Goal: Find specific page/section: Find specific page/section

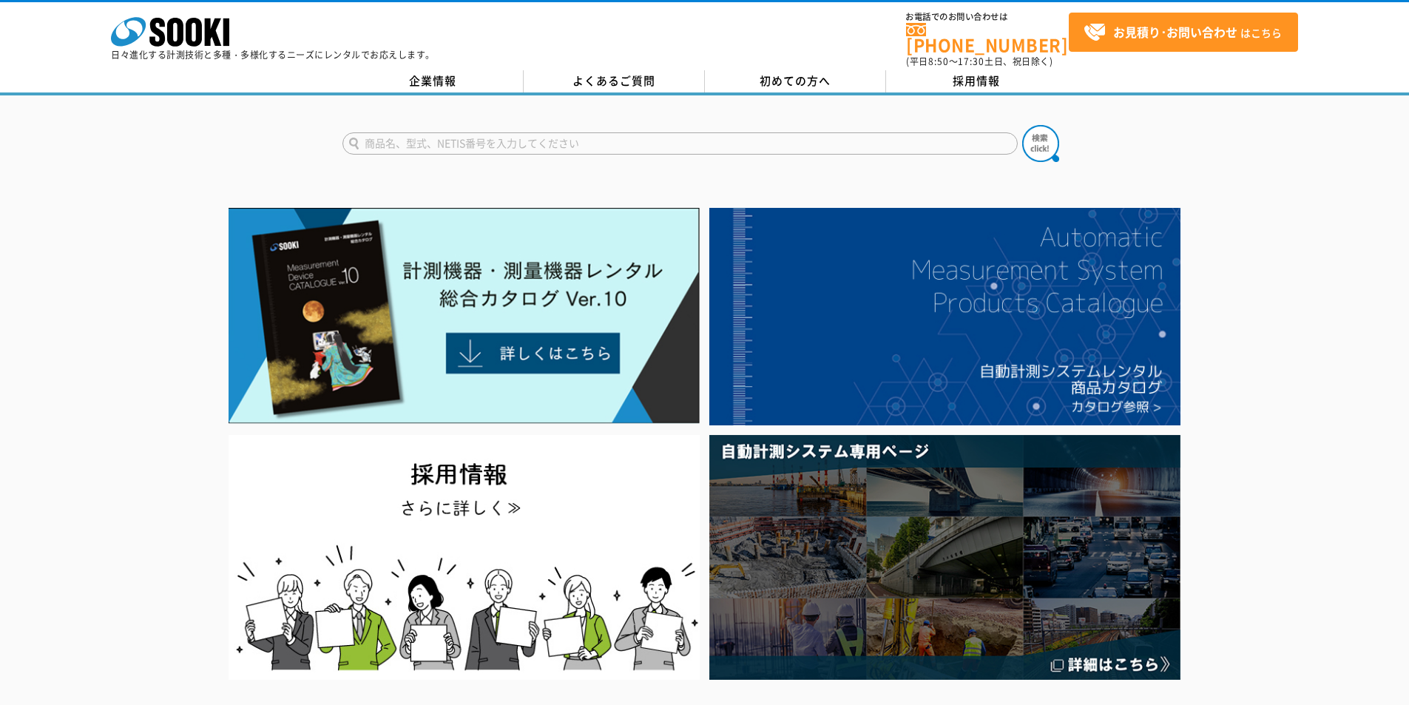
click at [107, 262] on div at bounding box center [704, 444] width 1409 height 482
click at [485, 138] on input "text" at bounding box center [679, 143] width 675 height 22
type input "M"
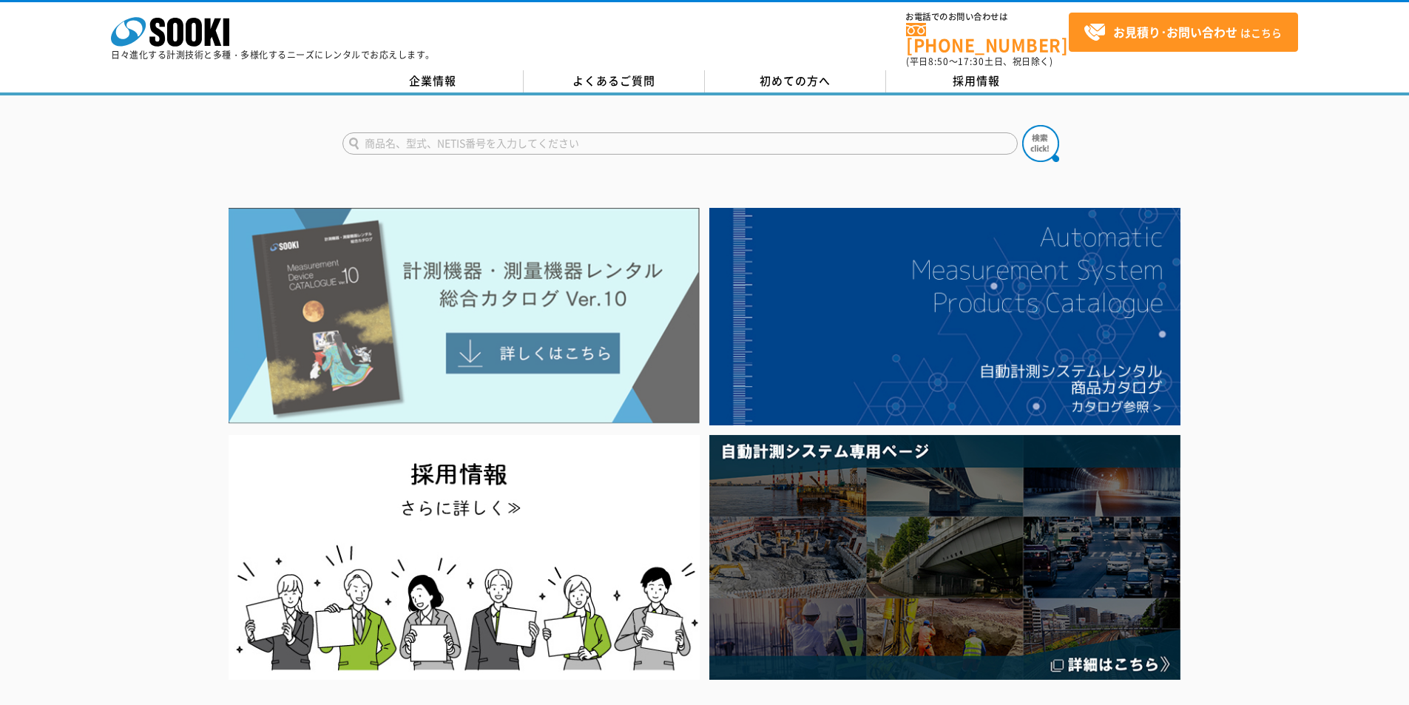
type input "商品名、型式、NETIS番号を入力してください"
click at [358, 330] on img at bounding box center [464, 316] width 471 height 216
click at [562, 336] on img at bounding box center [464, 316] width 471 height 216
